Goal: Task Accomplishment & Management: Complete application form

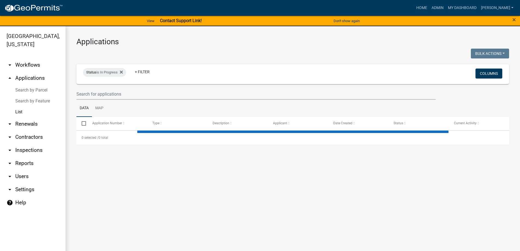
select select "3: 100"
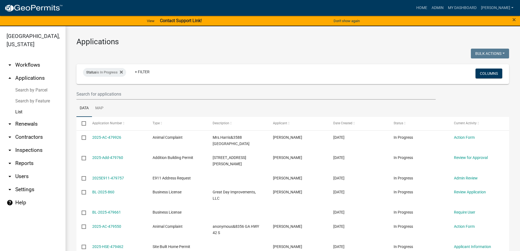
click at [27, 76] on link "arrow_drop_up Applications" at bounding box center [32, 77] width 65 height 13
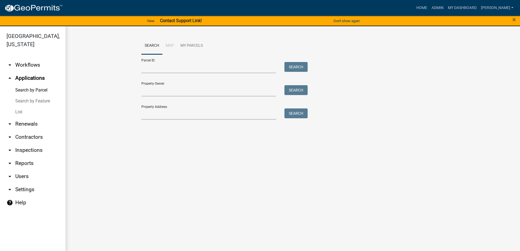
click at [36, 126] on link "arrow_drop_down Renewals" at bounding box center [32, 123] width 65 height 13
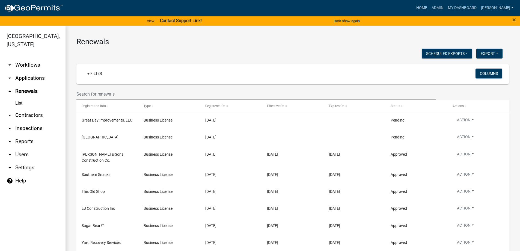
click at [25, 74] on link "arrow_drop_down Applications" at bounding box center [32, 77] width 65 height 13
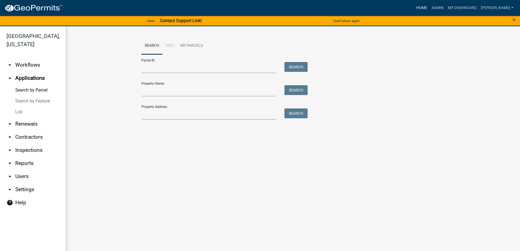
click at [429, 6] on link "Home" at bounding box center [421, 8] width 15 height 10
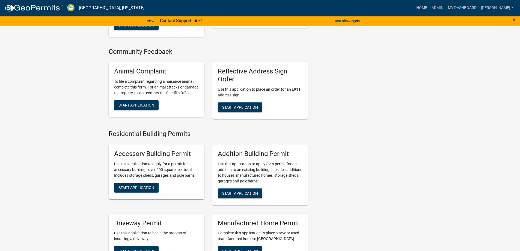
scroll to position [300, 0]
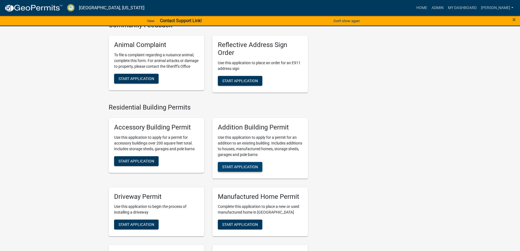
click at [250, 162] on button "Start Application" at bounding box center [240, 167] width 44 height 10
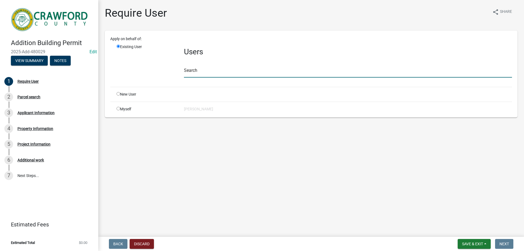
click at [210, 75] on input "text" at bounding box center [348, 71] width 328 height 11
click at [42, 97] on div "2 Parcel search" at bounding box center [46, 96] width 85 height 9
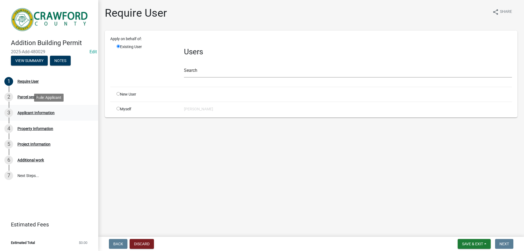
click at [49, 116] on div "3 Applicant Information" at bounding box center [46, 112] width 85 height 9
click at [40, 140] on div "5 Project Information" at bounding box center [46, 144] width 85 height 9
click at [106, 82] on div "Apply on behalf of: Existing User Users Search New User Myself [PERSON_NAME]" at bounding box center [311, 74] width 412 height 87
click at [155, 247] on div "Back Discard Save & Exit Save Save & Exit Next" at bounding box center [311, 244] width 417 height 10
click at [147, 243] on button "Discard" at bounding box center [142, 244] width 24 height 10
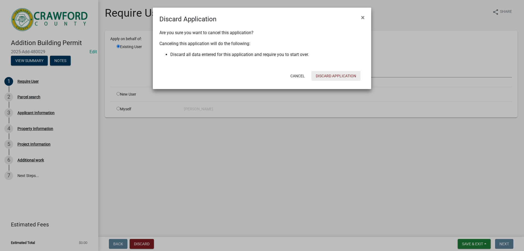
click at [315, 73] on button "Discard Application" at bounding box center [335, 76] width 49 height 10
